Goal: Information Seeking & Learning: Learn about a topic

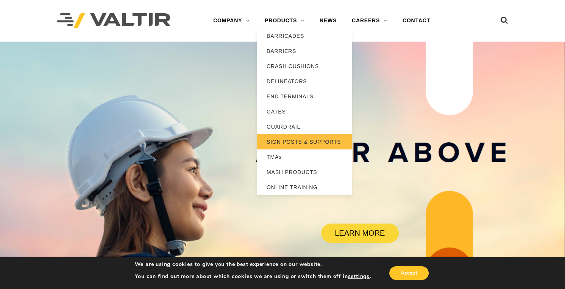
click at [295, 140] on link "SIGN POSTS & SUPPORTS" at bounding box center [304, 141] width 95 height 15
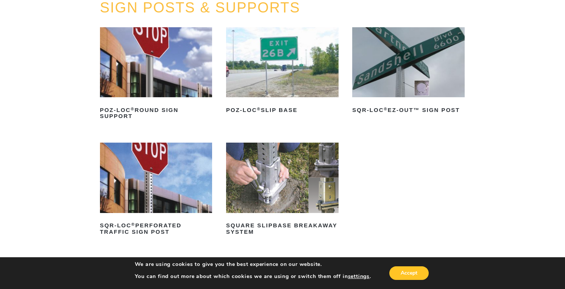
scroll to position [114, 0]
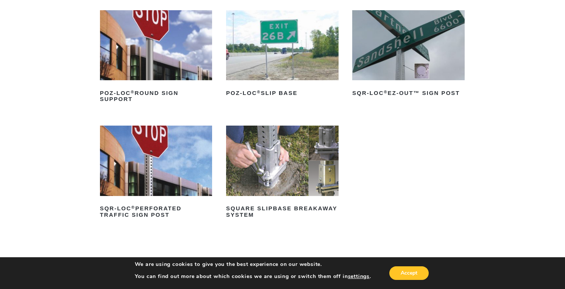
click at [408, 65] on img at bounding box center [408, 45] width 112 height 70
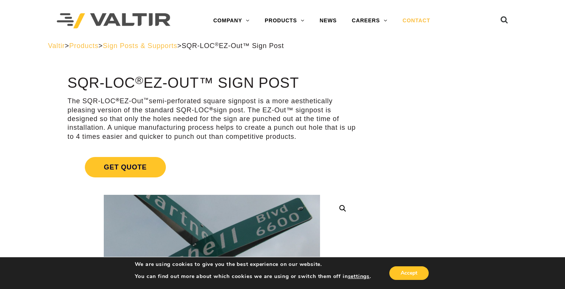
click at [417, 19] on link "CONTACT" at bounding box center [416, 20] width 43 height 15
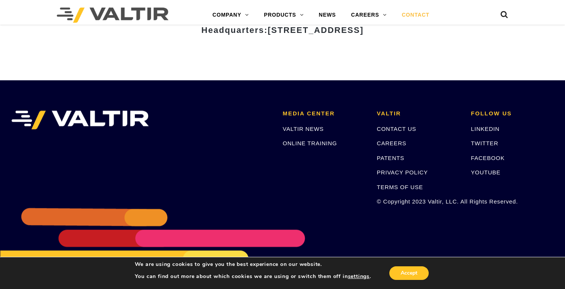
scroll to position [1047, 0]
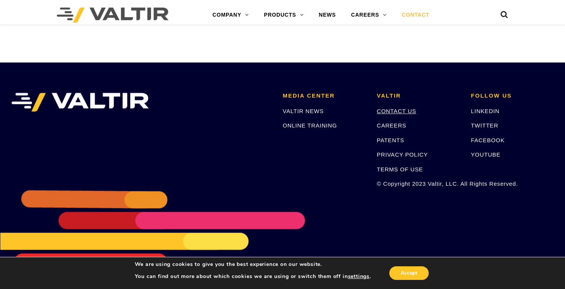
click at [384, 110] on link "CONTACT US" at bounding box center [396, 111] width 39 height 6
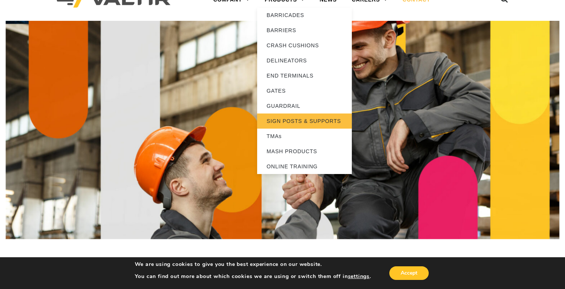
scroll to position [38, 0]
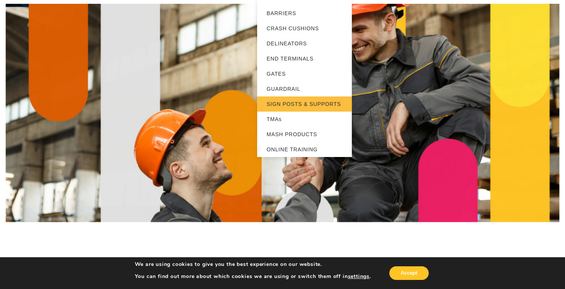
click at [293, 102] on link "SIGN POSTS & SUPPORTS" at bounding box center [304, 104] width 95 height 15
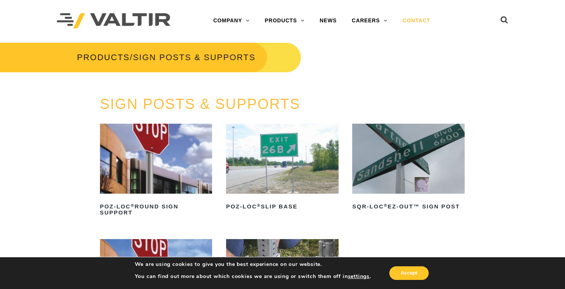
click at [417, 19] on link "CONTACT" at bounding box center [416, 20] width 43 height 15
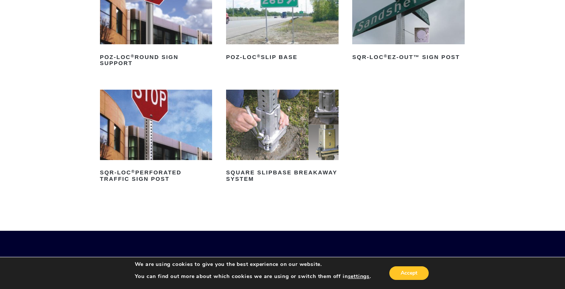
scroll to position [151, 0]
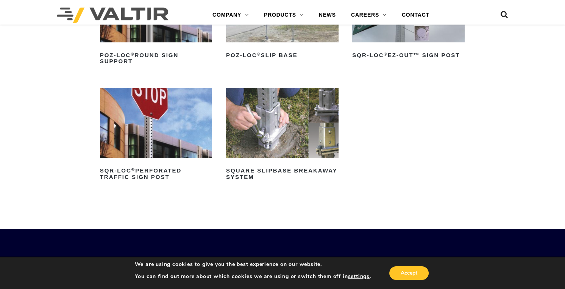
click at [275, 153] on img at bounding box center [282, 123] width 112 height 70
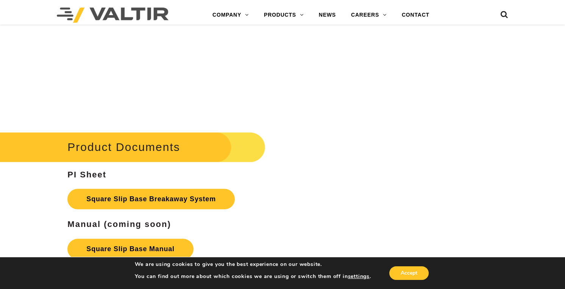
scroll to position [1203, 0]
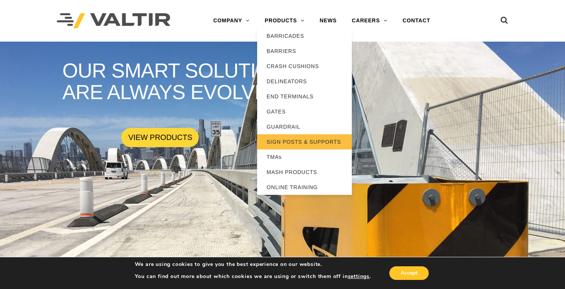
click at [296, 141] on link "SIGN POSTS & SUPPORTS" at bounding box center [304, 141] width 95 height 15
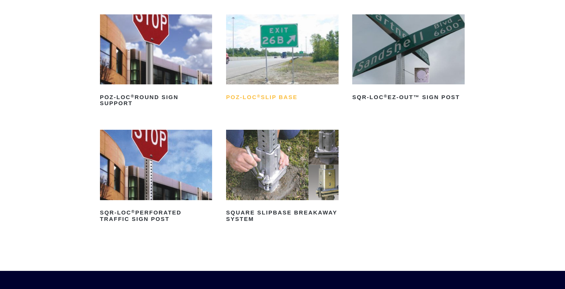
scroll to position [114, 0]
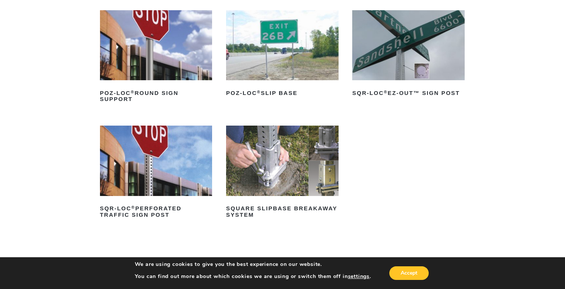
click at [289, 172] on img at bounding box center [282, 161] width 112 height 70
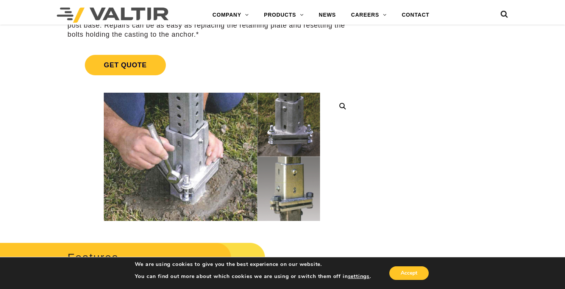
scroll to position [189, 0]
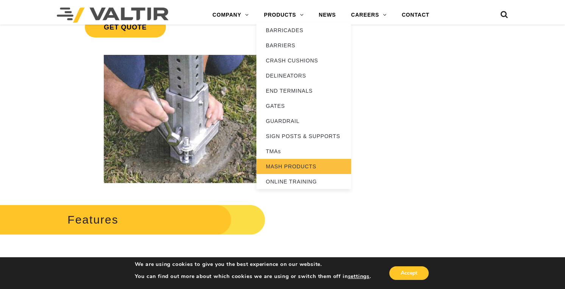
click at [298, 167] on link "MASH PRODUCTS" at bounding box center [303, 166] width 95 height 15
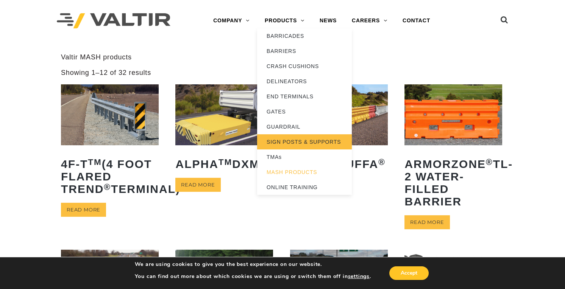
click at [299, 141] on link "SIGN POSTS & SUPPORTS" at bounding box center [304, 141] width 95 height 15
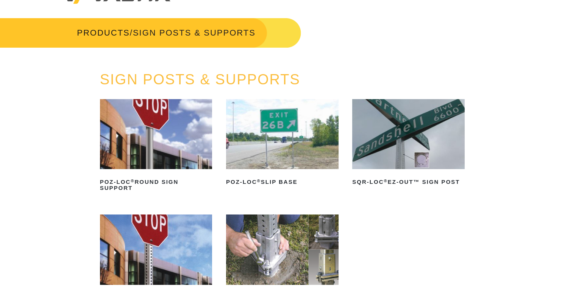
scroll to position [38, 0]
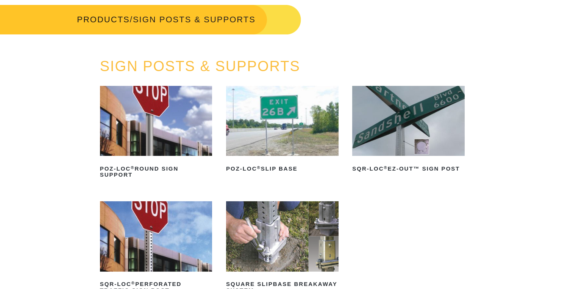
click at [143, 142] on img at bounding box center [156, 121] width 112 height 70
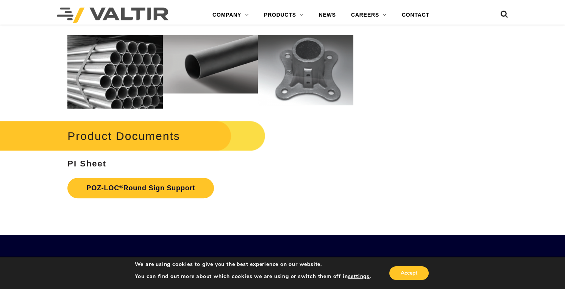
scroll to position [984, 0]
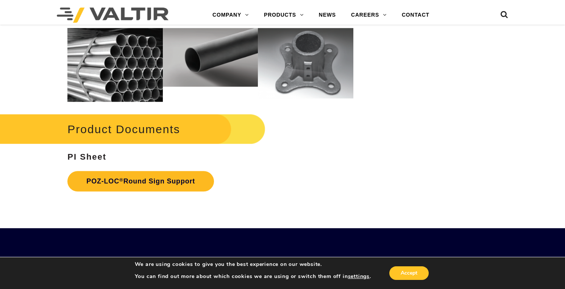
click at [146, 178] on link "POZ-LOC ® Round Sign Support" at bounding box center [140, 181] width 146 height 20
